Goal: Book appointment/travel/reservation

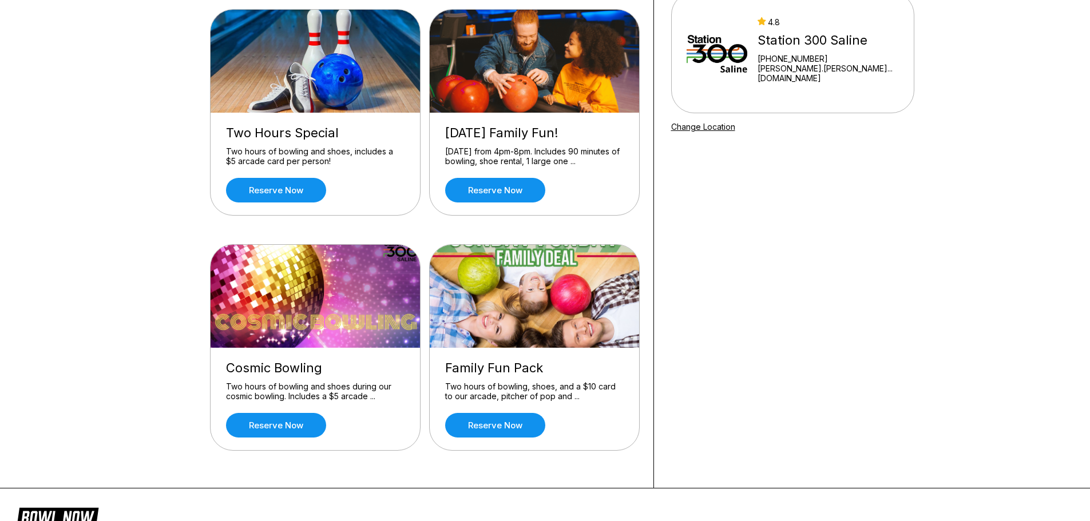
scroll to position [57, 0]
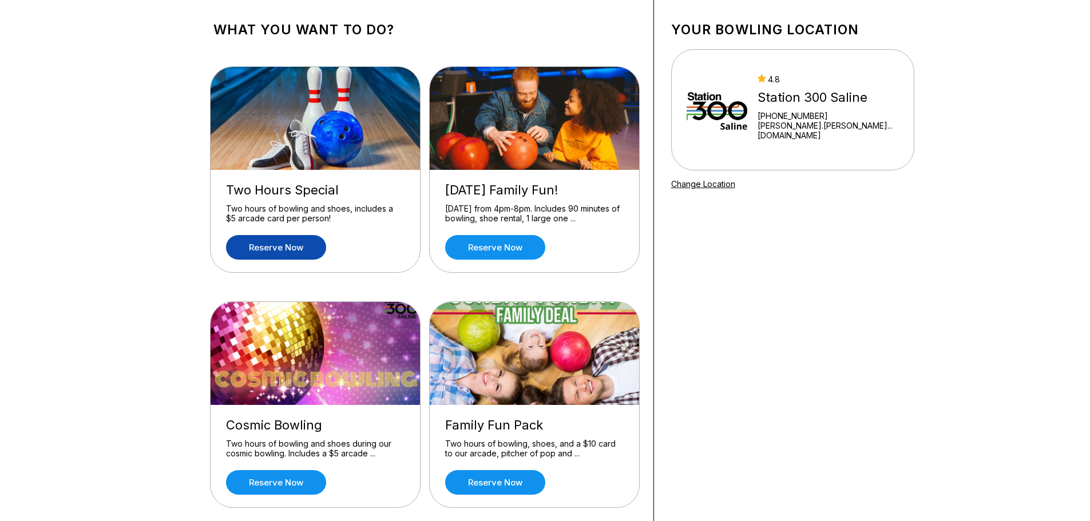
click at [260, 254] on link "Reserve now" at bounding box center [276, 247] width 100 height 25
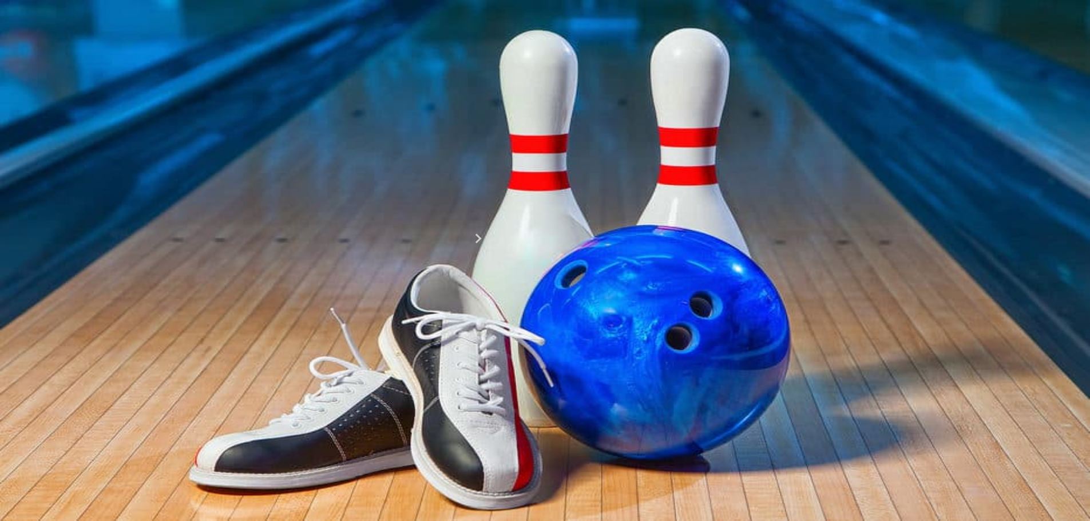
click at [327, 283] on div "3" at bounding box center [319, 274] width 15 height 15
click at [299, 163] on icon at bounding box center [302, 159] width 6 height 6
type input "*"
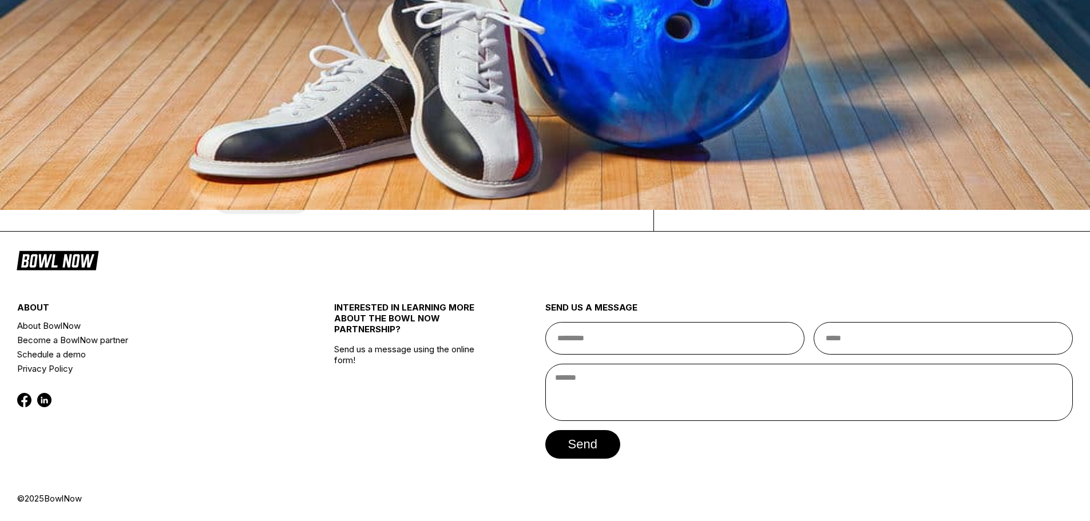
scroll to position [343, 0]
click at [267, 168] on button "7:00 PM" at bounding box center [240, 160] width 54 height 16
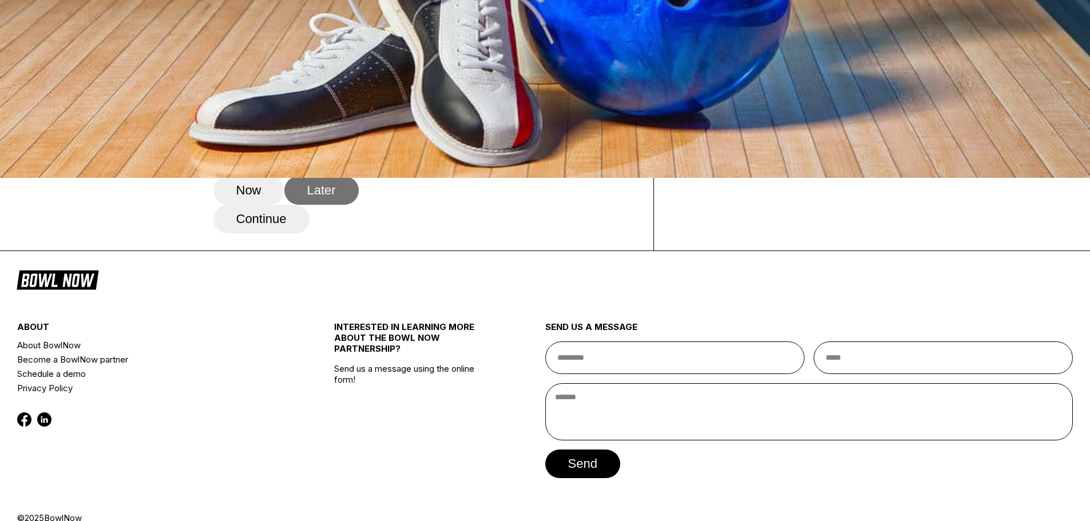
click at [344, 205] on button "Later" at bounding box center [321, 190] width 74 height 29
click at [278, 233] on button "Continue" at bounding box center [261, 219] width 96 height 29
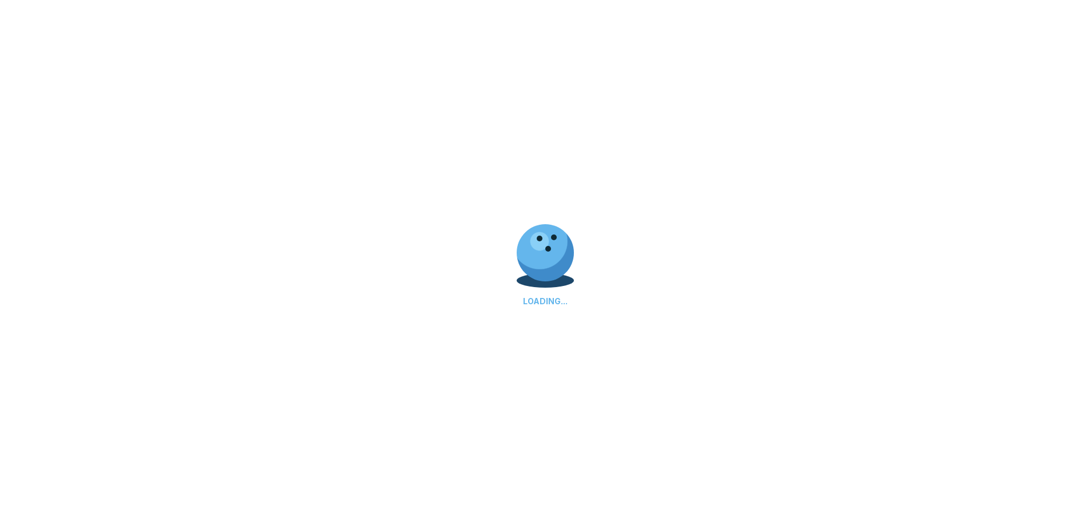
select select "**"
